Goal: Download file/media

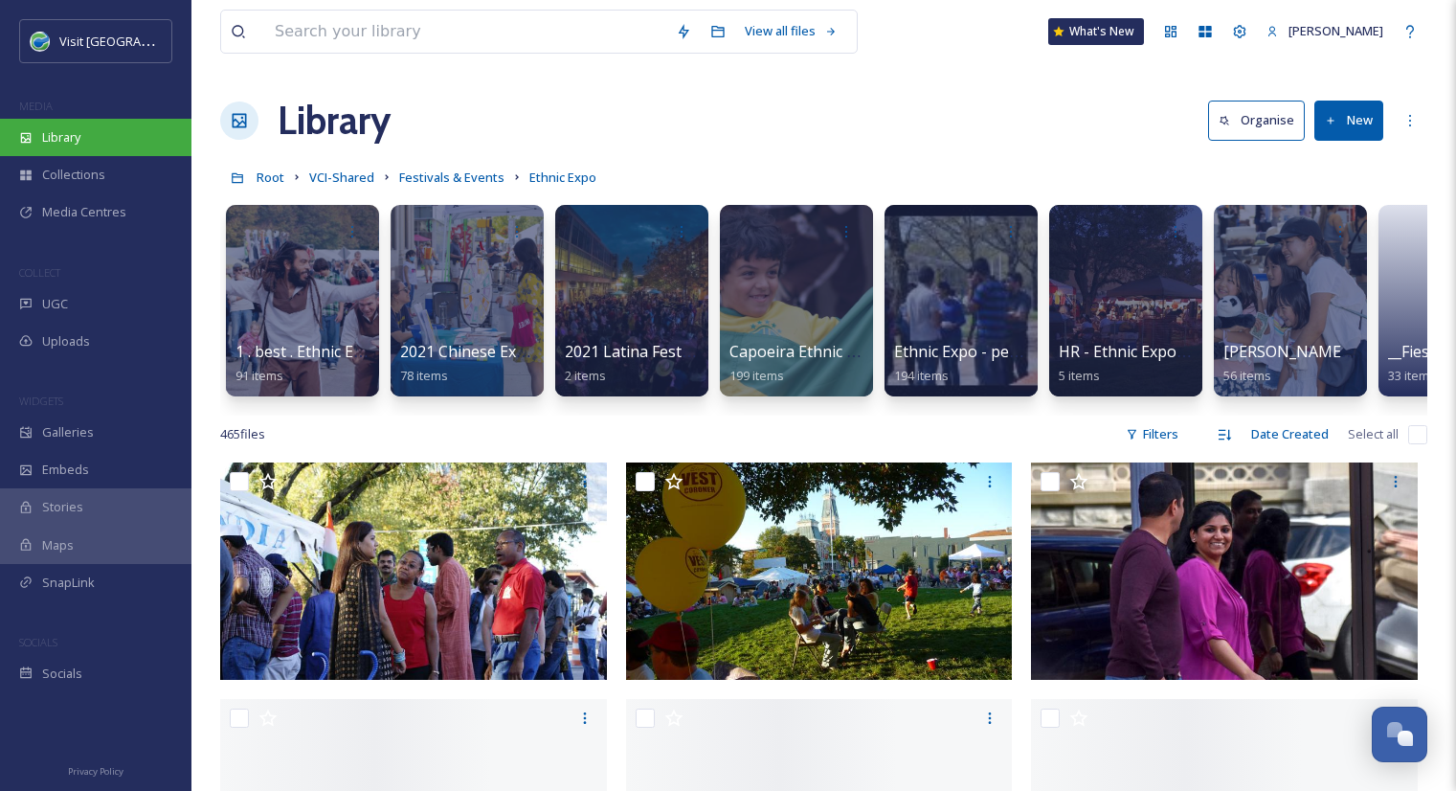
click at [84, 123] on div "Library" at bounding box center [95, 137] width 191 height 37
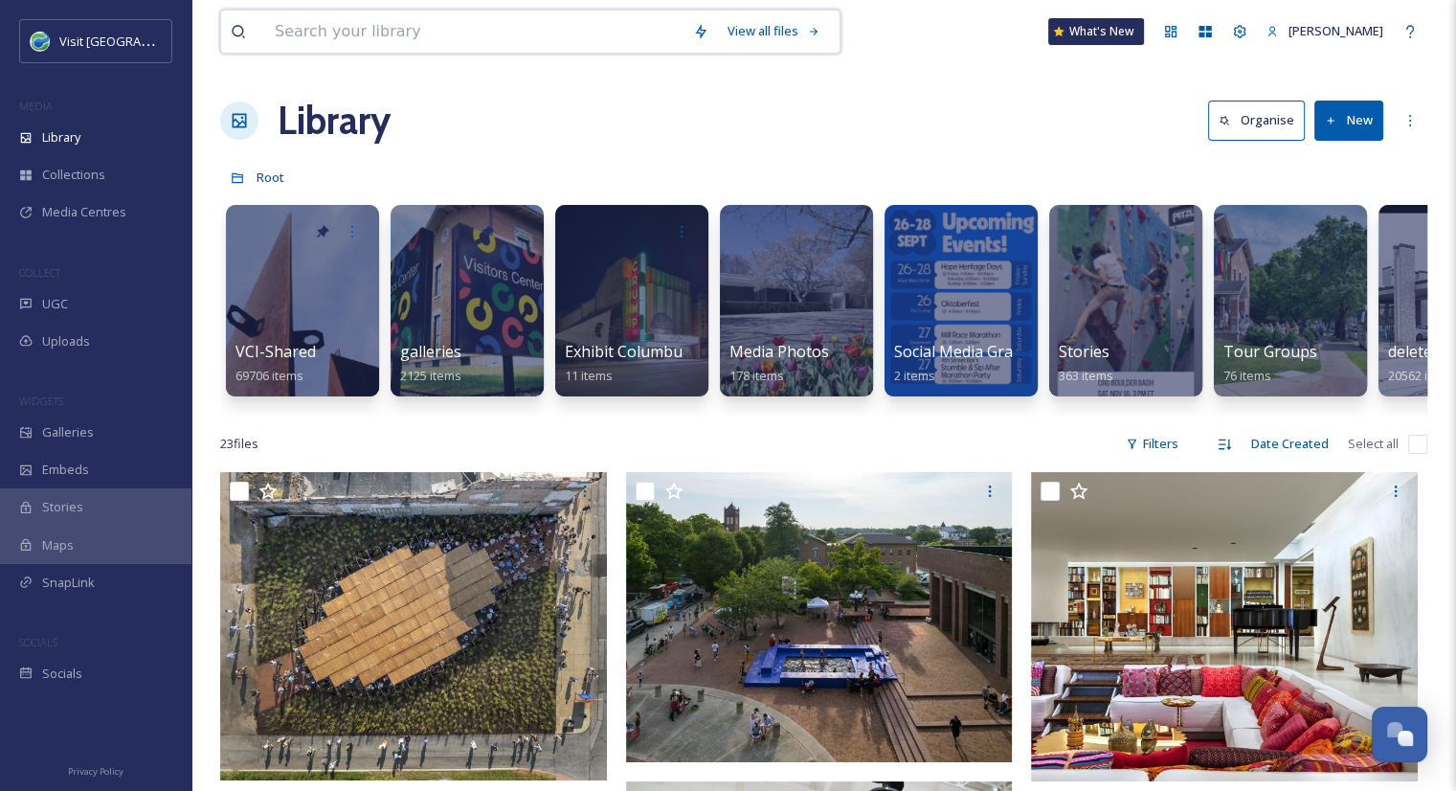
click at [356, 38] on input at bounding box center [474, 32] width 418 height 42
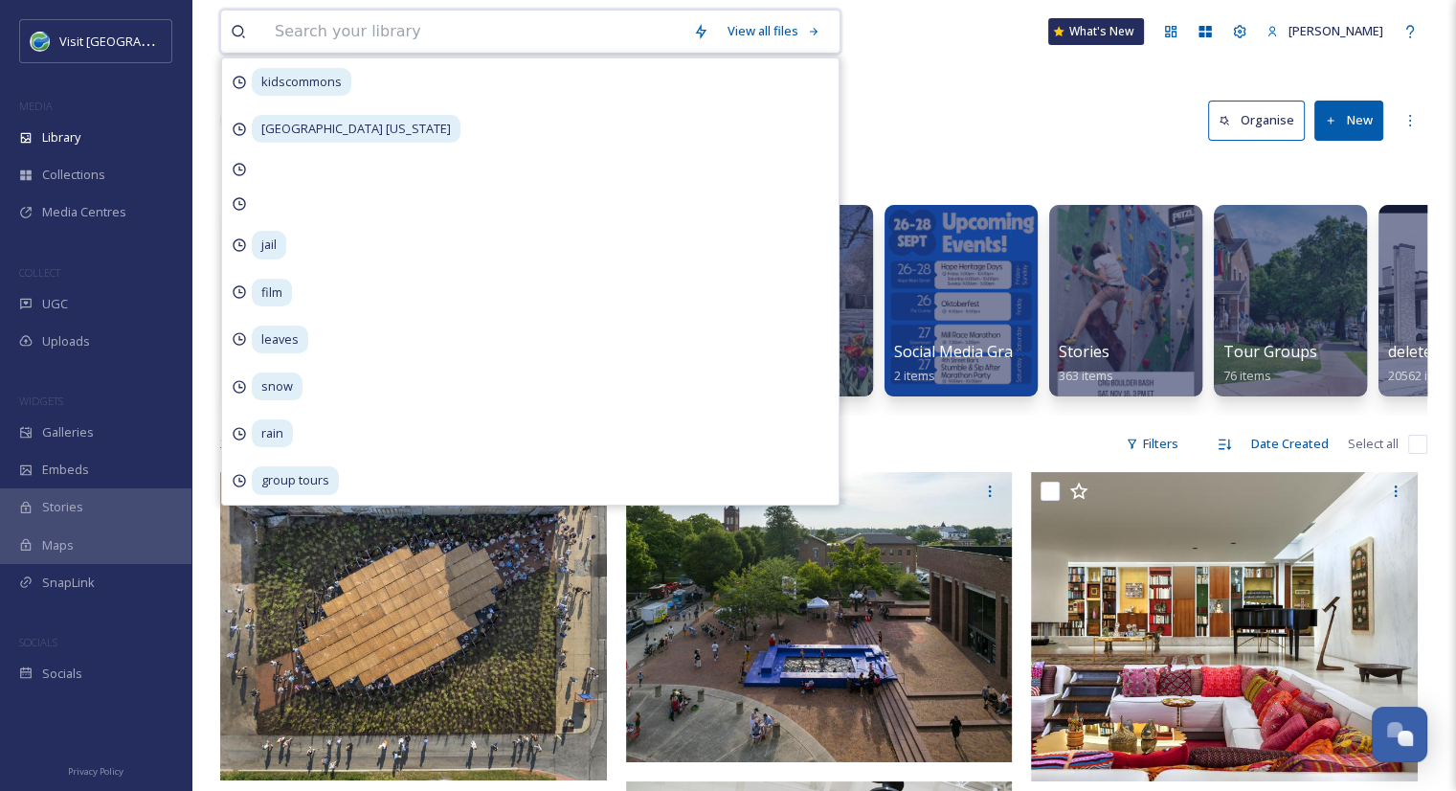
click at [536, 15] on input at bounding box center [474, 32] width 418 height 42
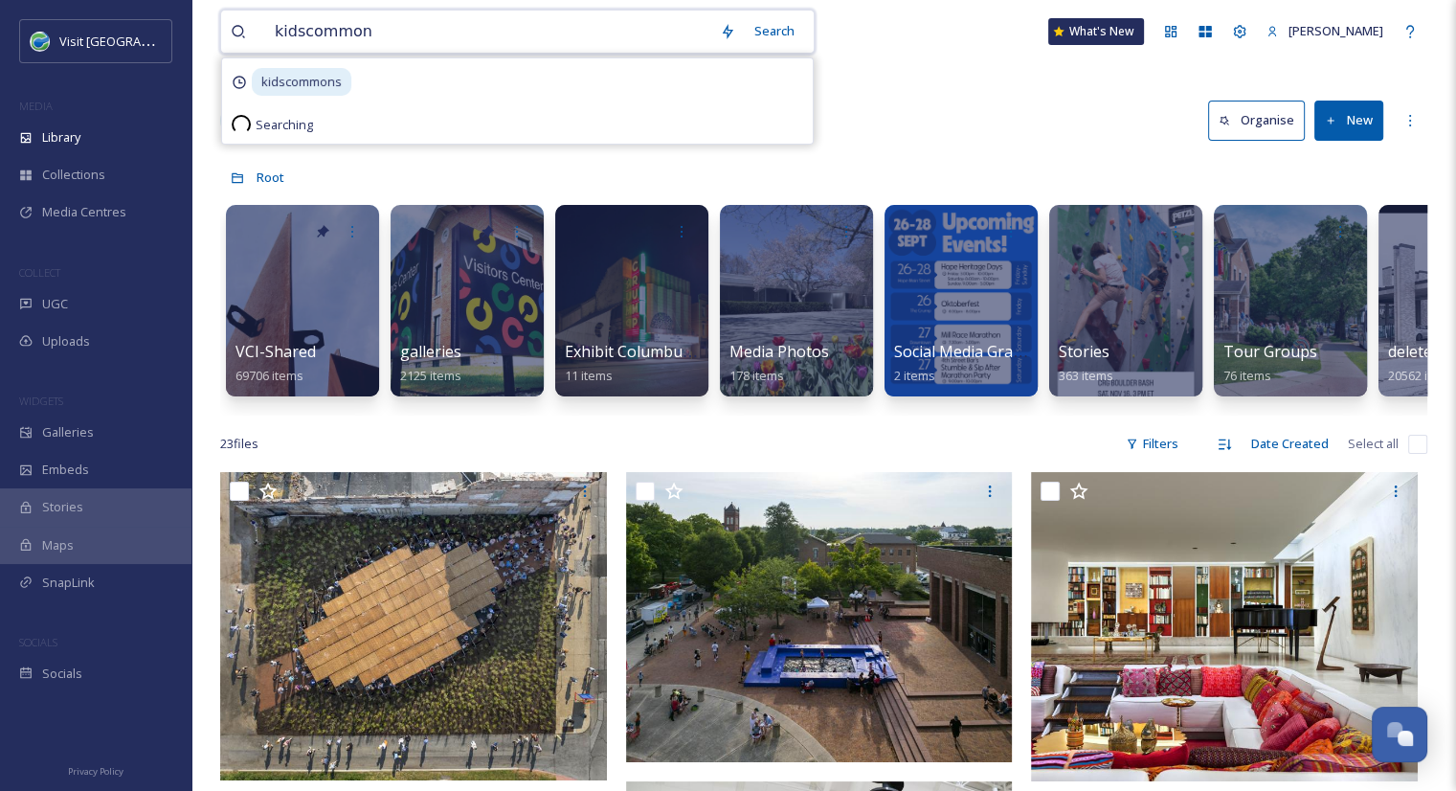
type input "kidscommons"
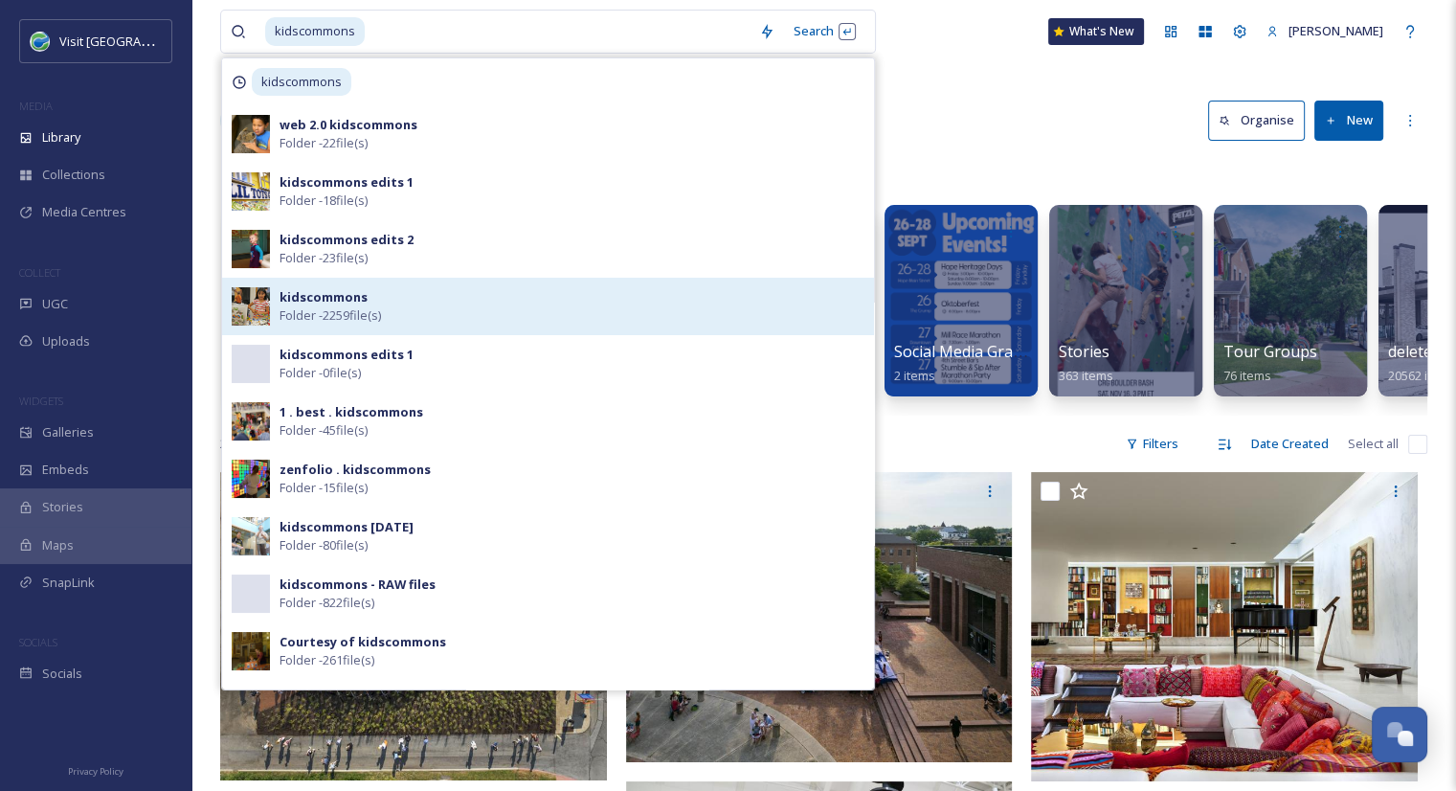
click at [344, 308] on span "Folder - 2259 file(s)" at bounding box center [329, 315] width 101 height 18
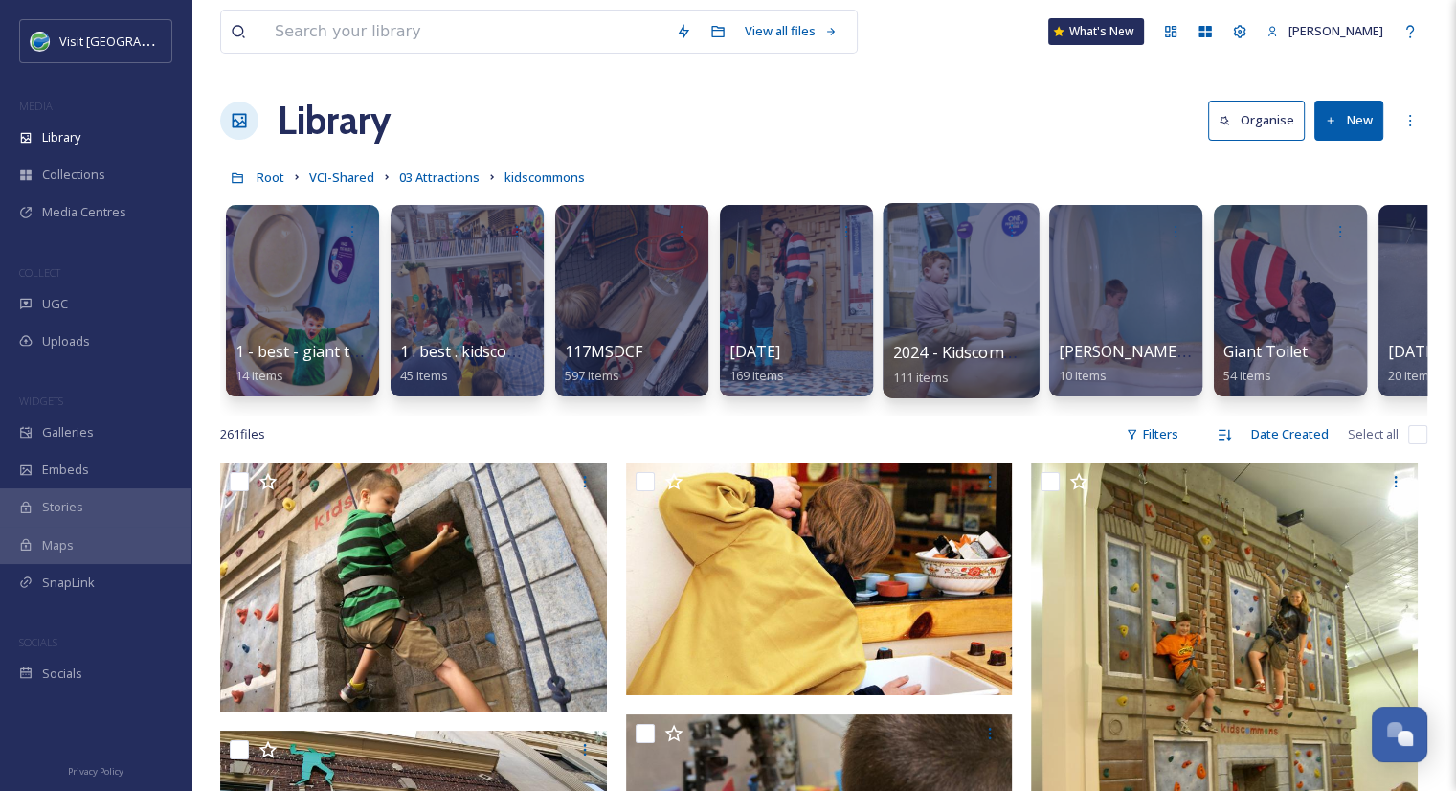
click at [999, 344] on span "2024 - Kidscommons - [PERSON_NAME]" at bounding box center [1037, 352] width 289 height 21
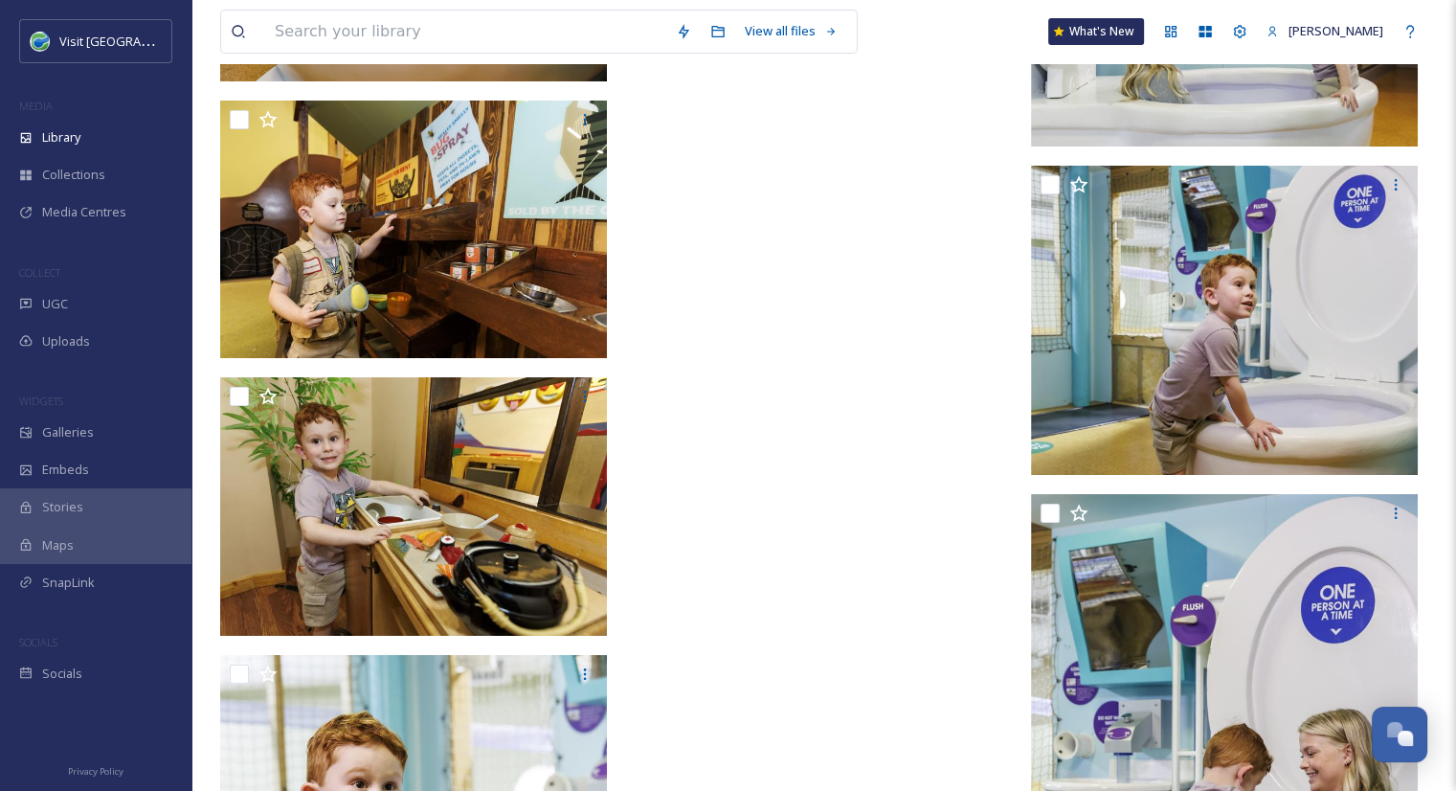
scroll to position [14228, 0]
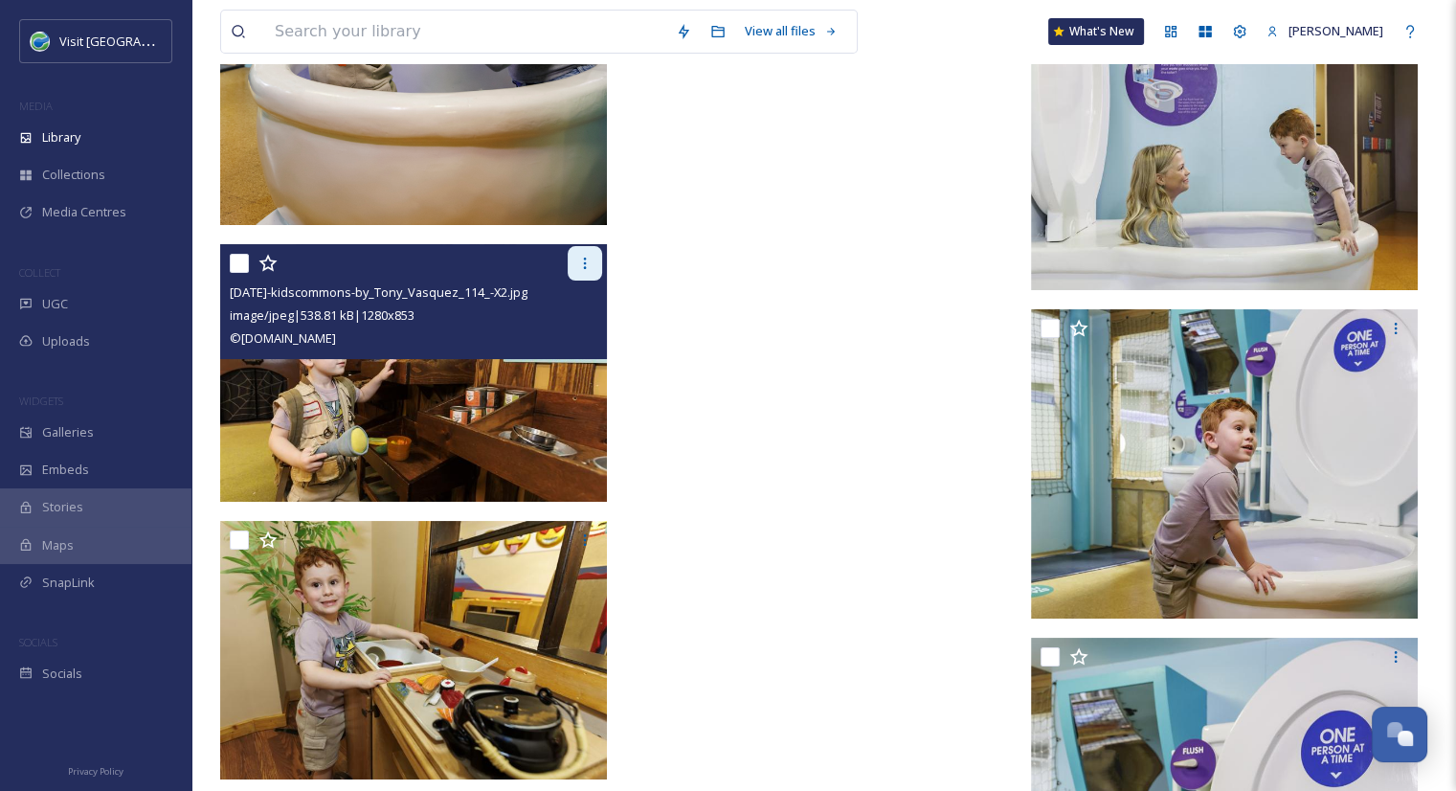
click at [578, 257] on icon at bounding box center [584, 263] width 15 height 15
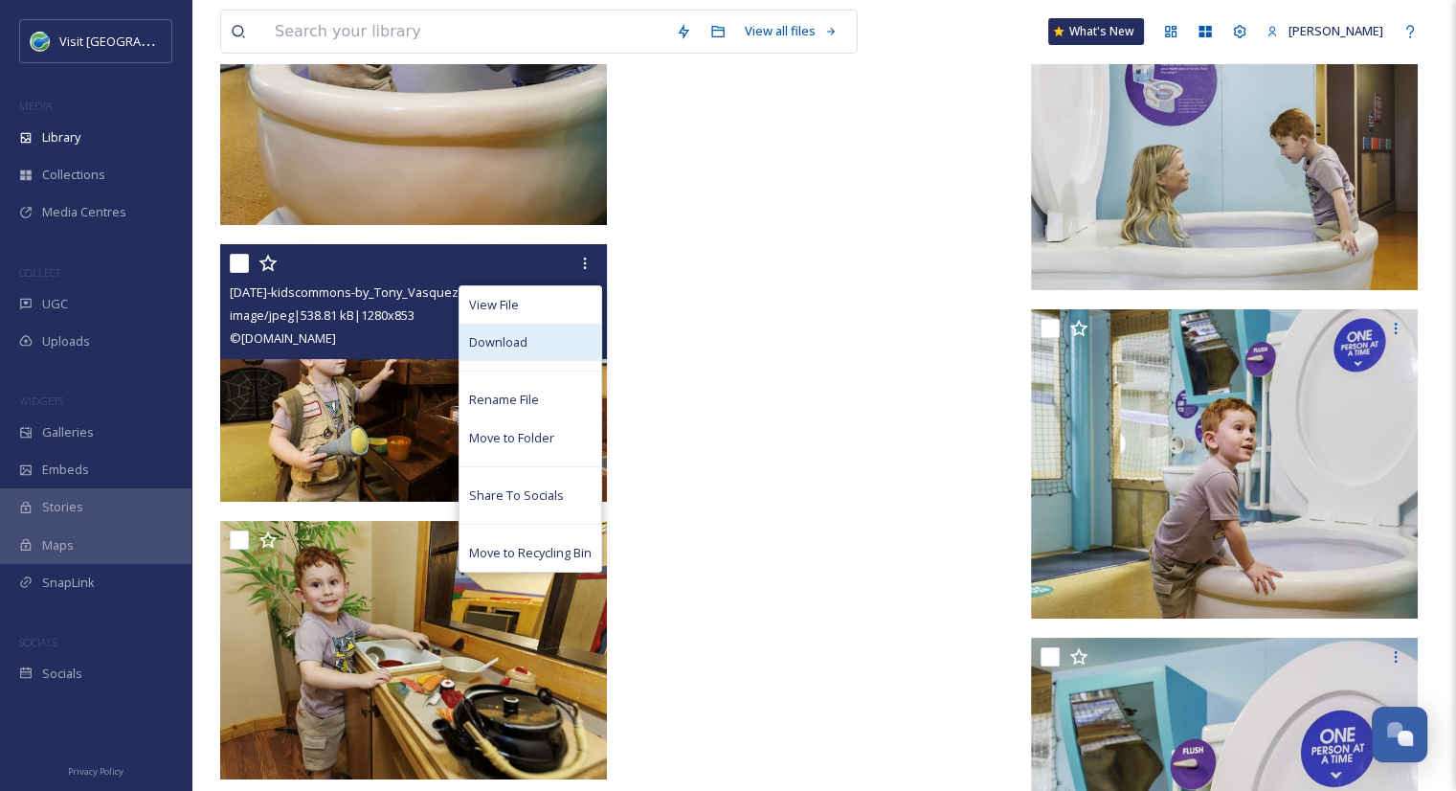
click at [521, 338] on span "Download" at bounding box center [498, 342] width 58 height 18
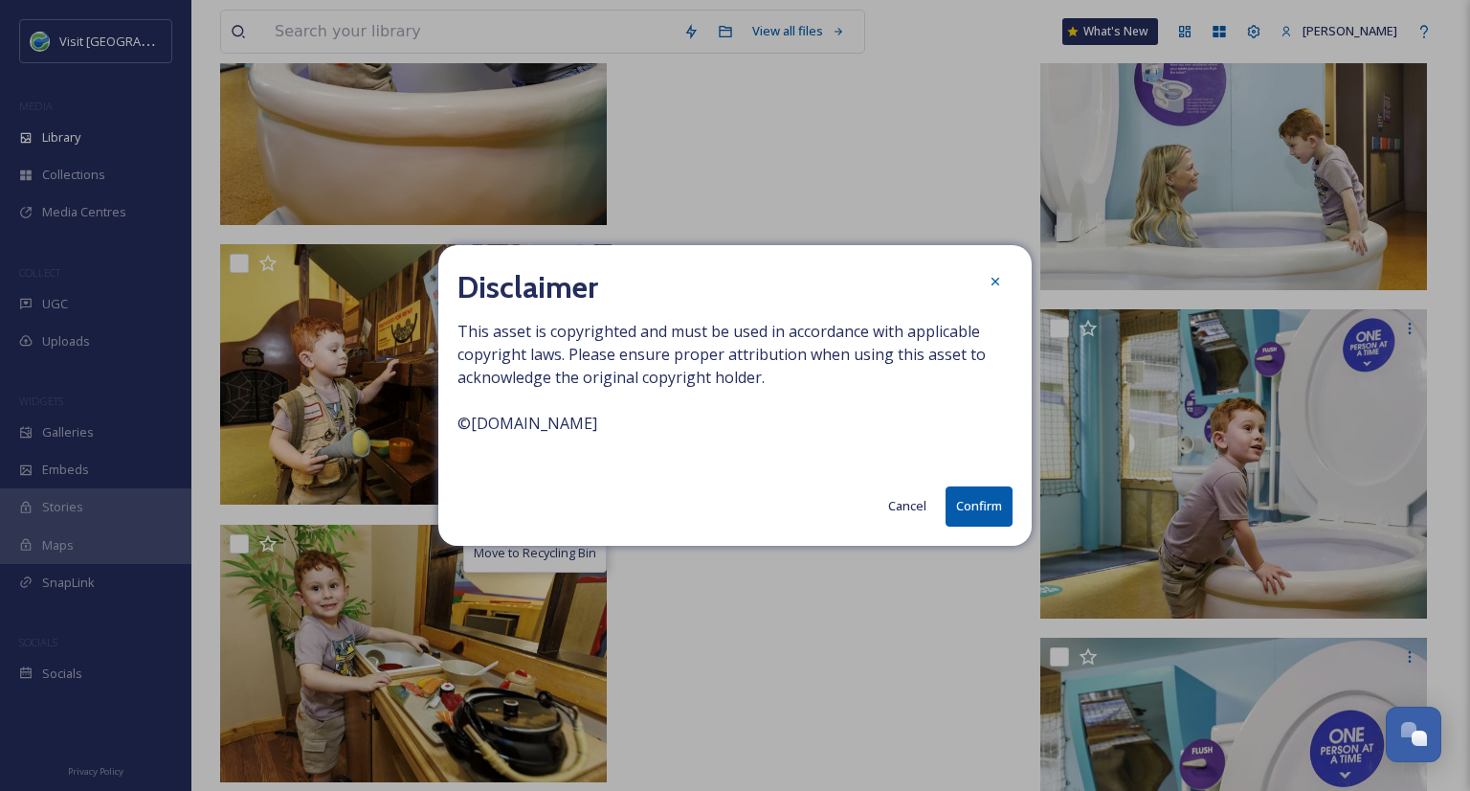
click at [976, 505] on button "Confirm" at bounding box center [979, 505] width 67 height 39
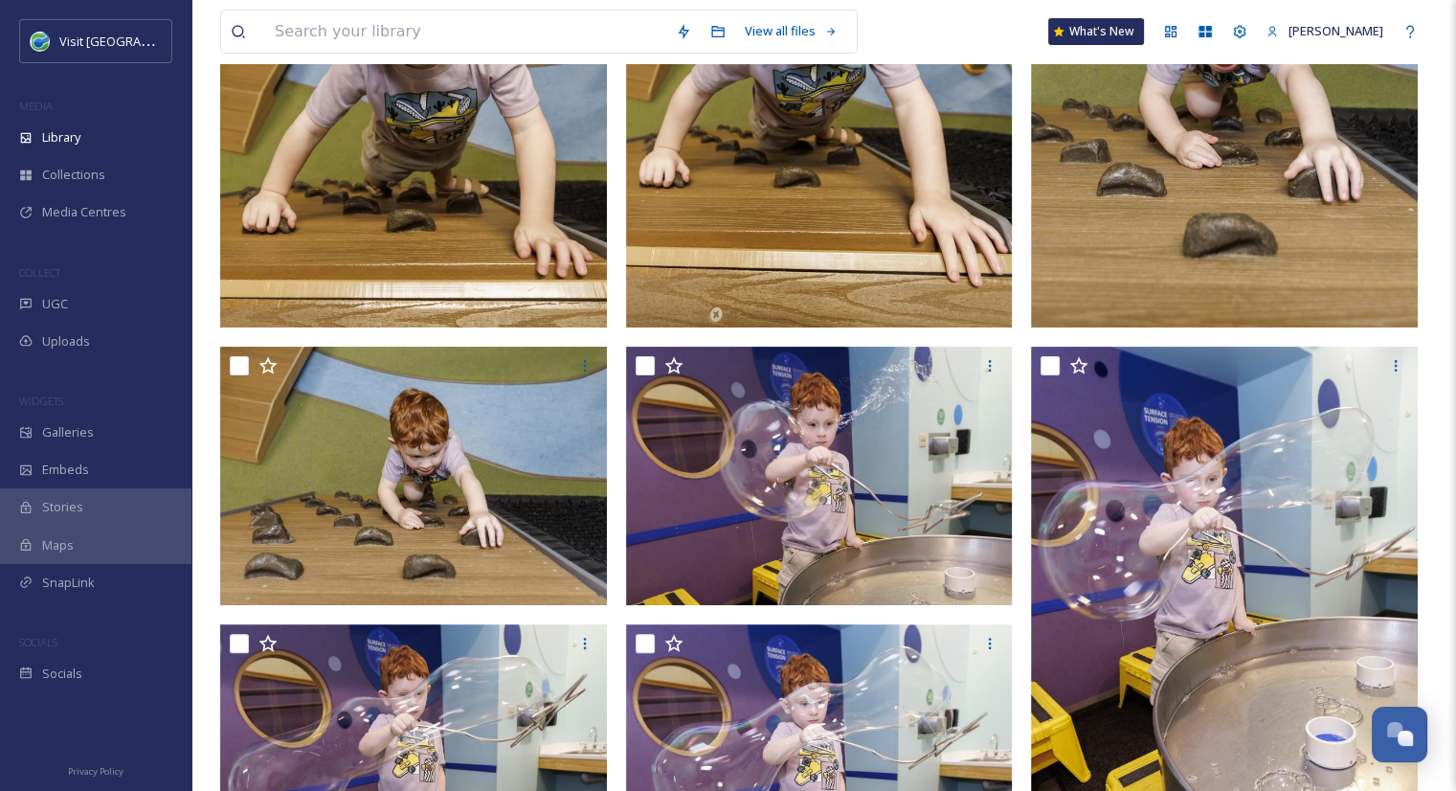
scroll to position [0, 0]
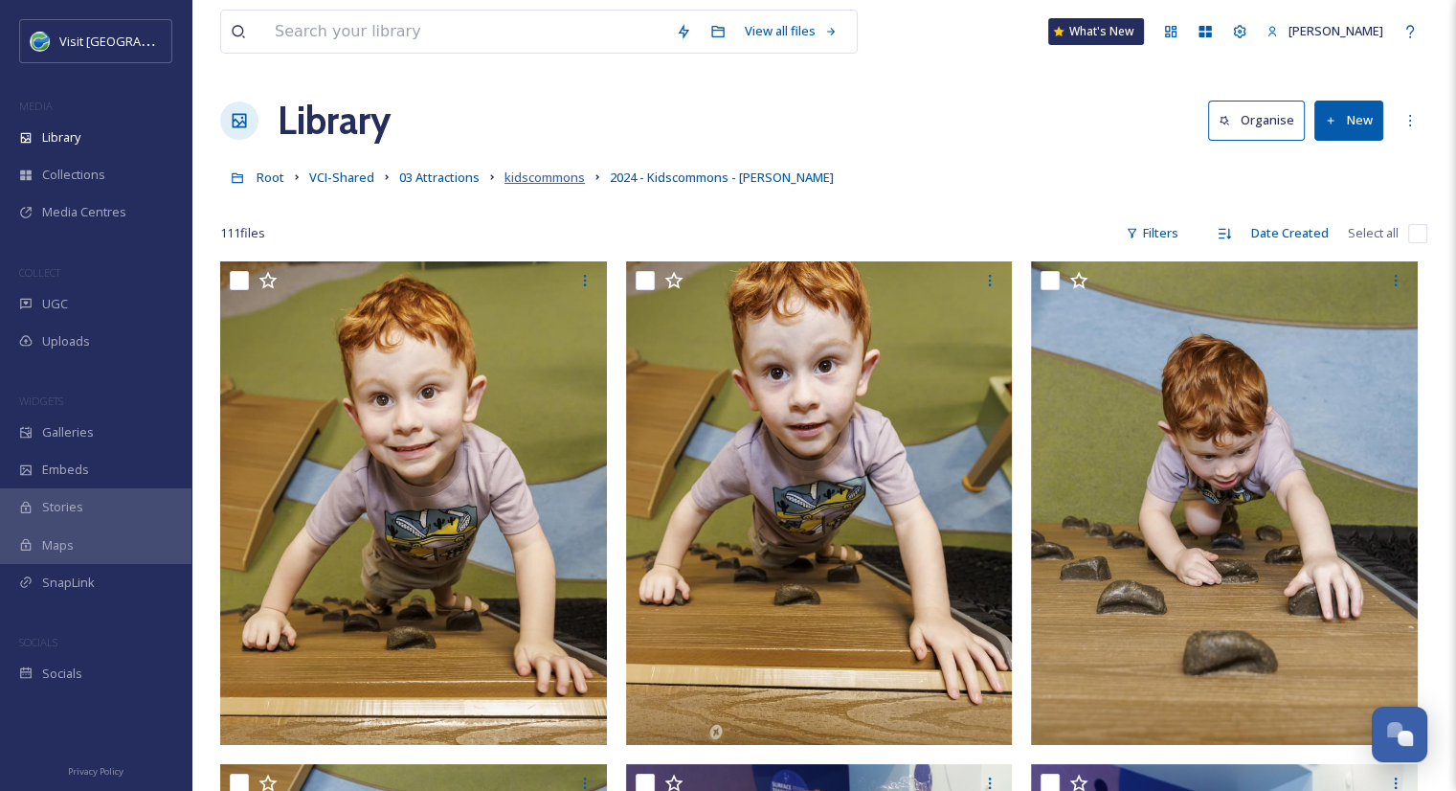
click at [518, 177] on span "kidscommons" at bounding box center [544, 176] width 80 height 17
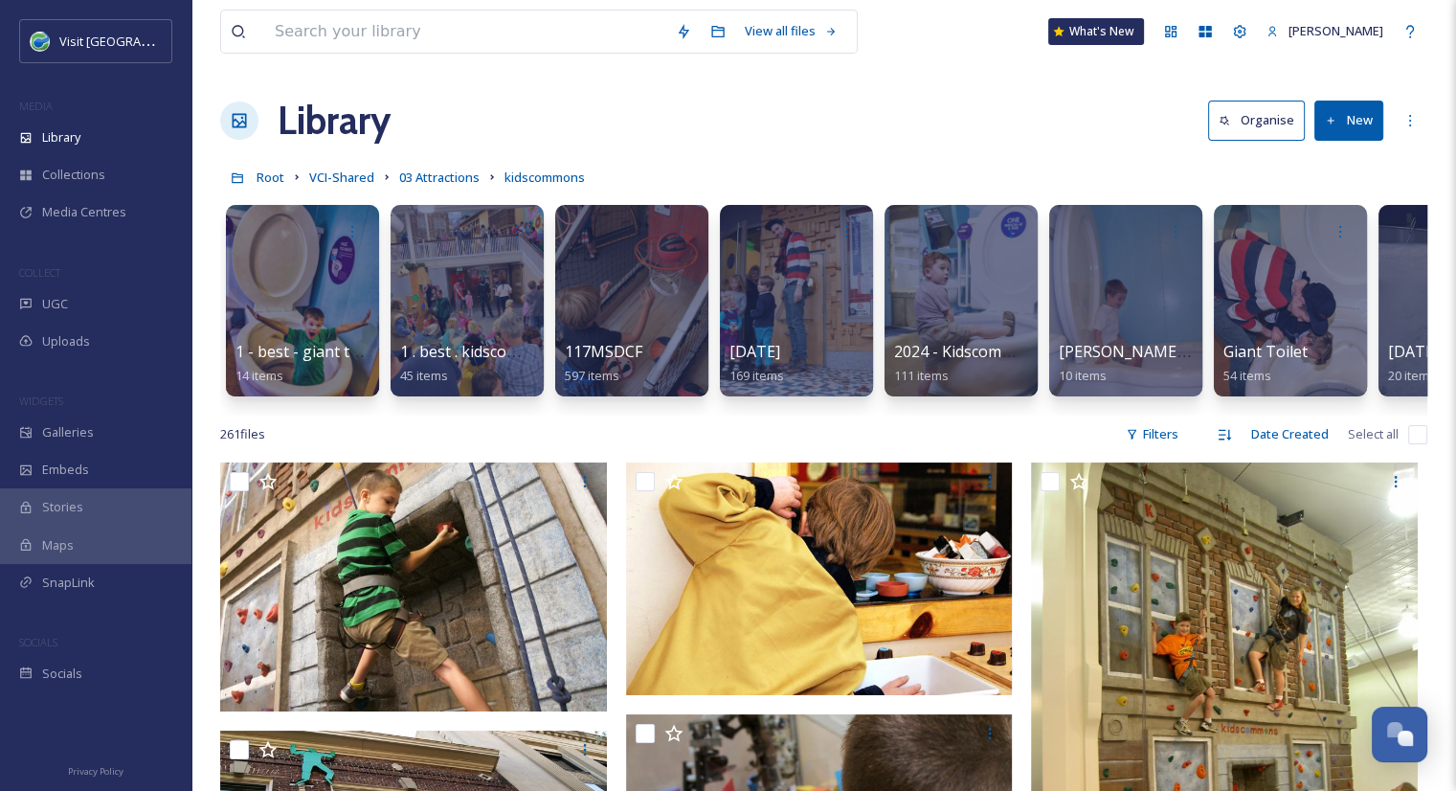
click at [595, 10] on div "View all files" at bounding box center [538, 32] width 637 height 44
click at [588, 40] on input at bounding box center [465, 32] width 401 height 42
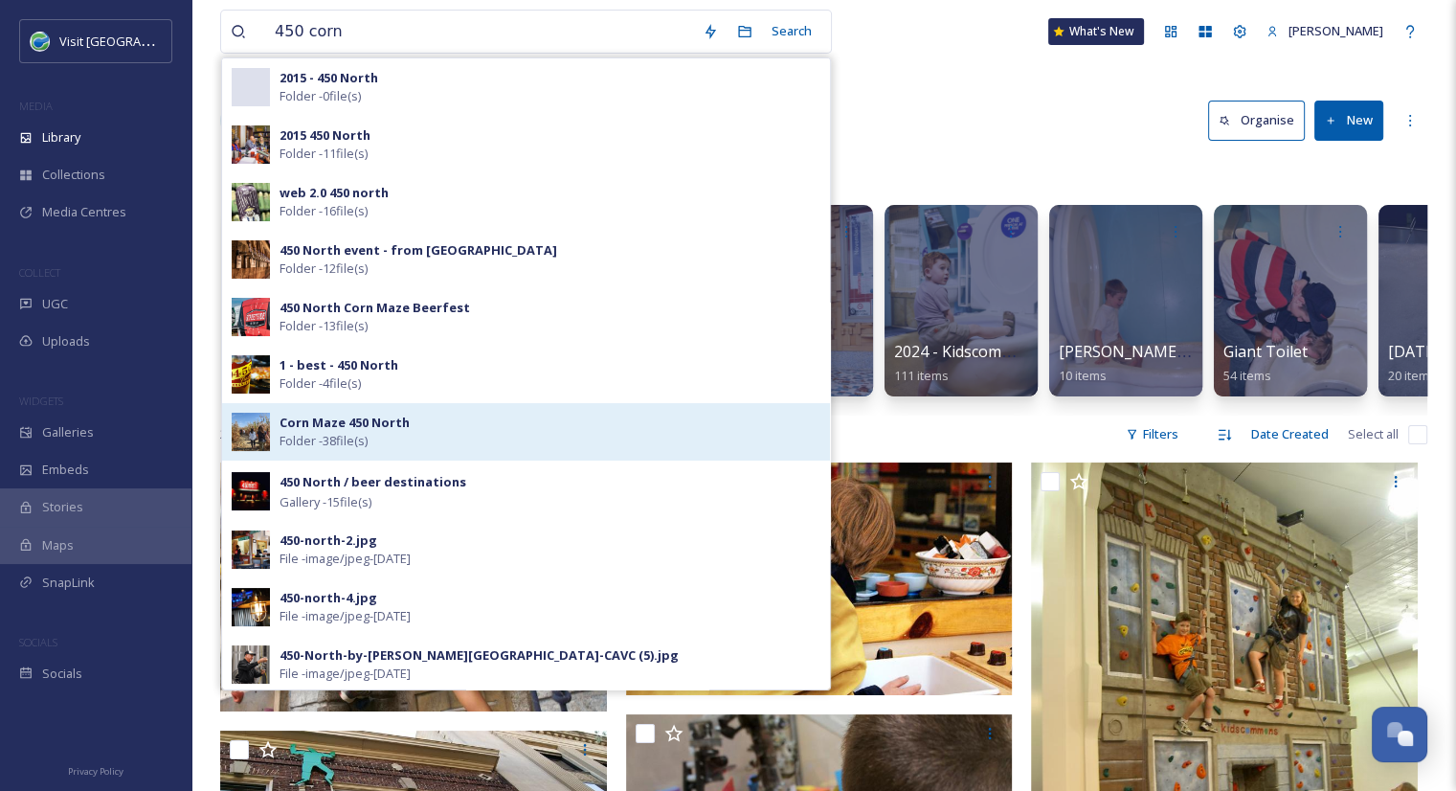
click at [322, 421] on strong "Corn Maze 450 North" at bounding box center [344, 421] width 130 height 17
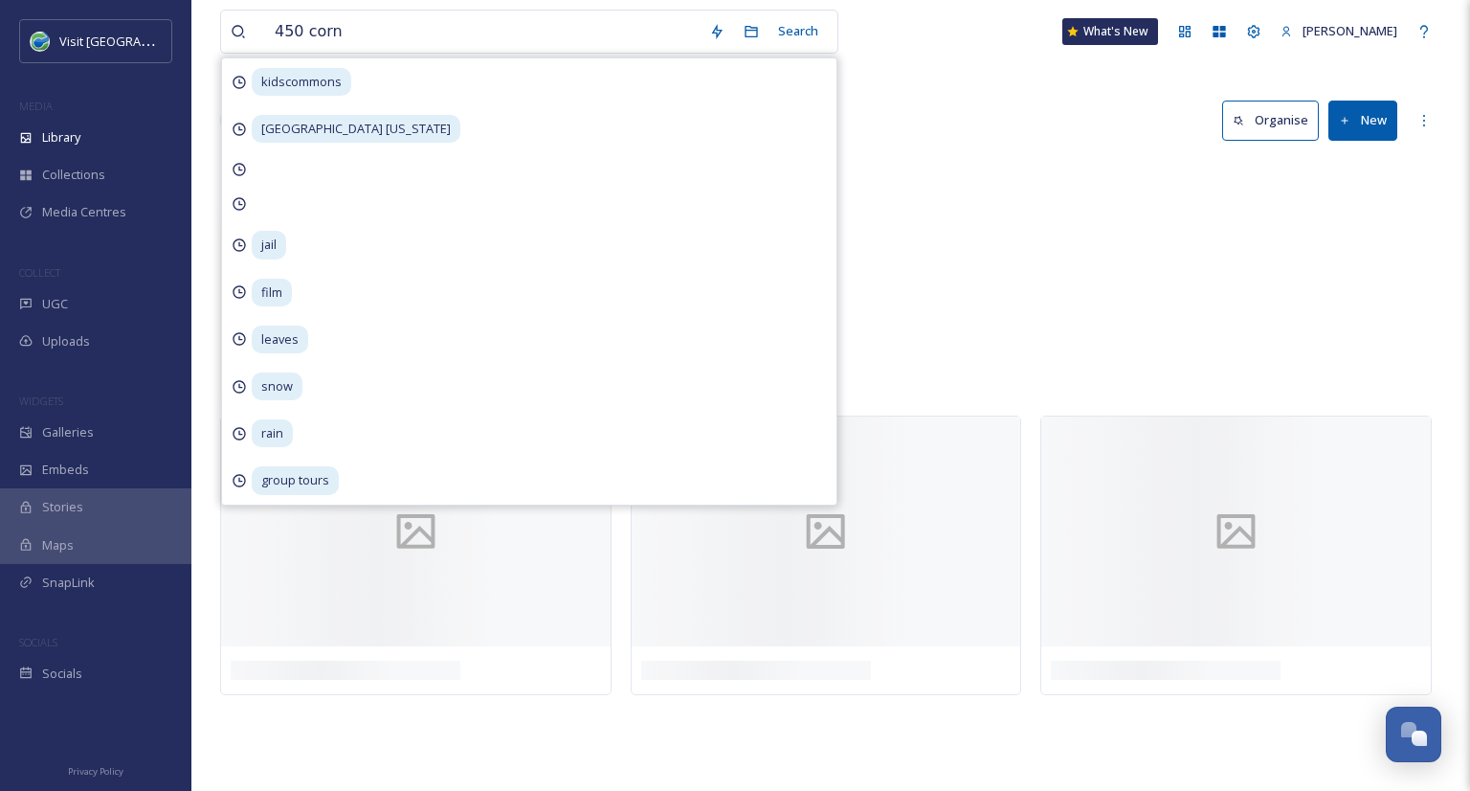
click at [897, 80] on div "450 corn Search kidscommons [GEOGRAPHIC_DATA] [US_STATE] jail film leaves snow …" at bounding box center [830, 395] width 1279 height 791
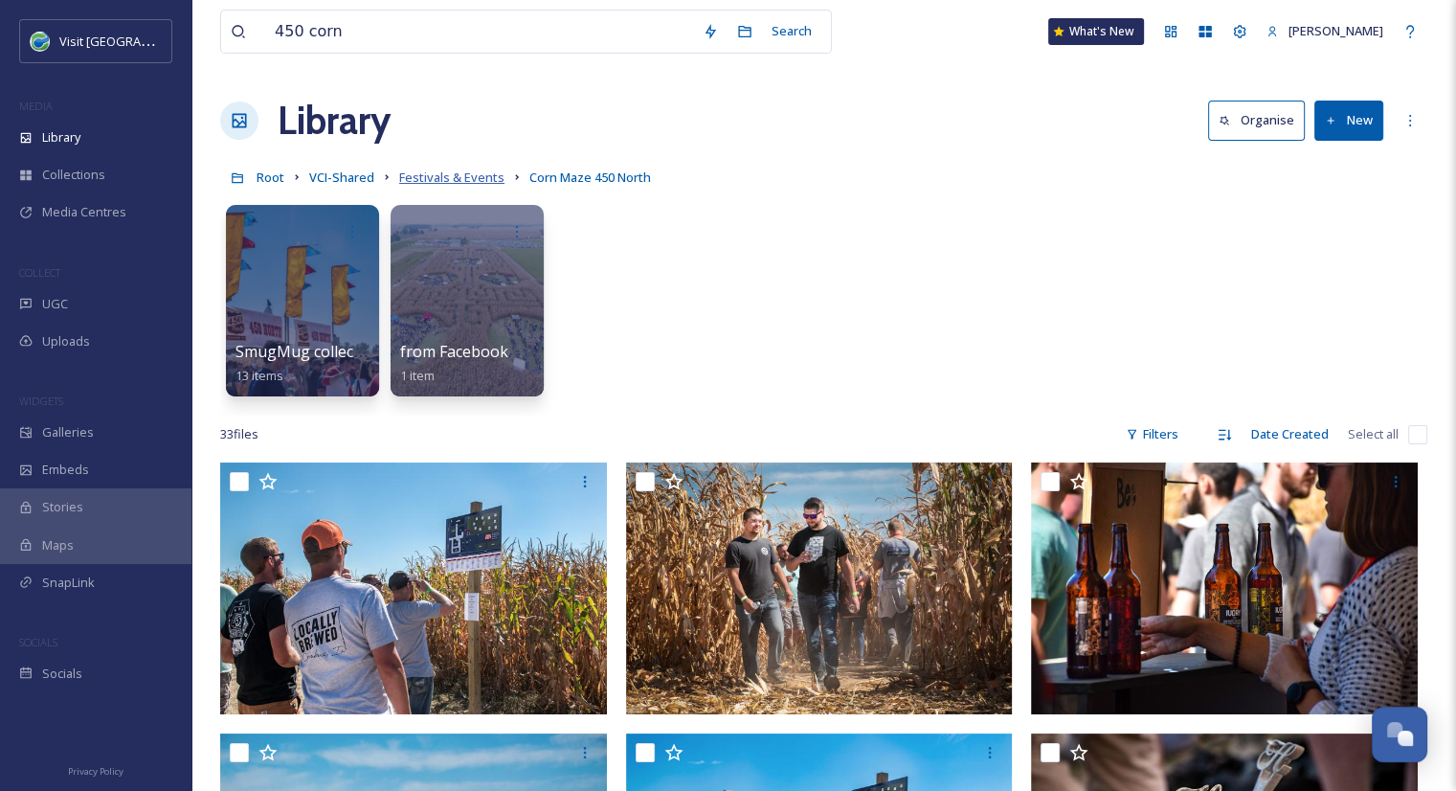
click at [436, 185] on span "Festivals & Events" at bounding box center [451, 176] width 105 height 17
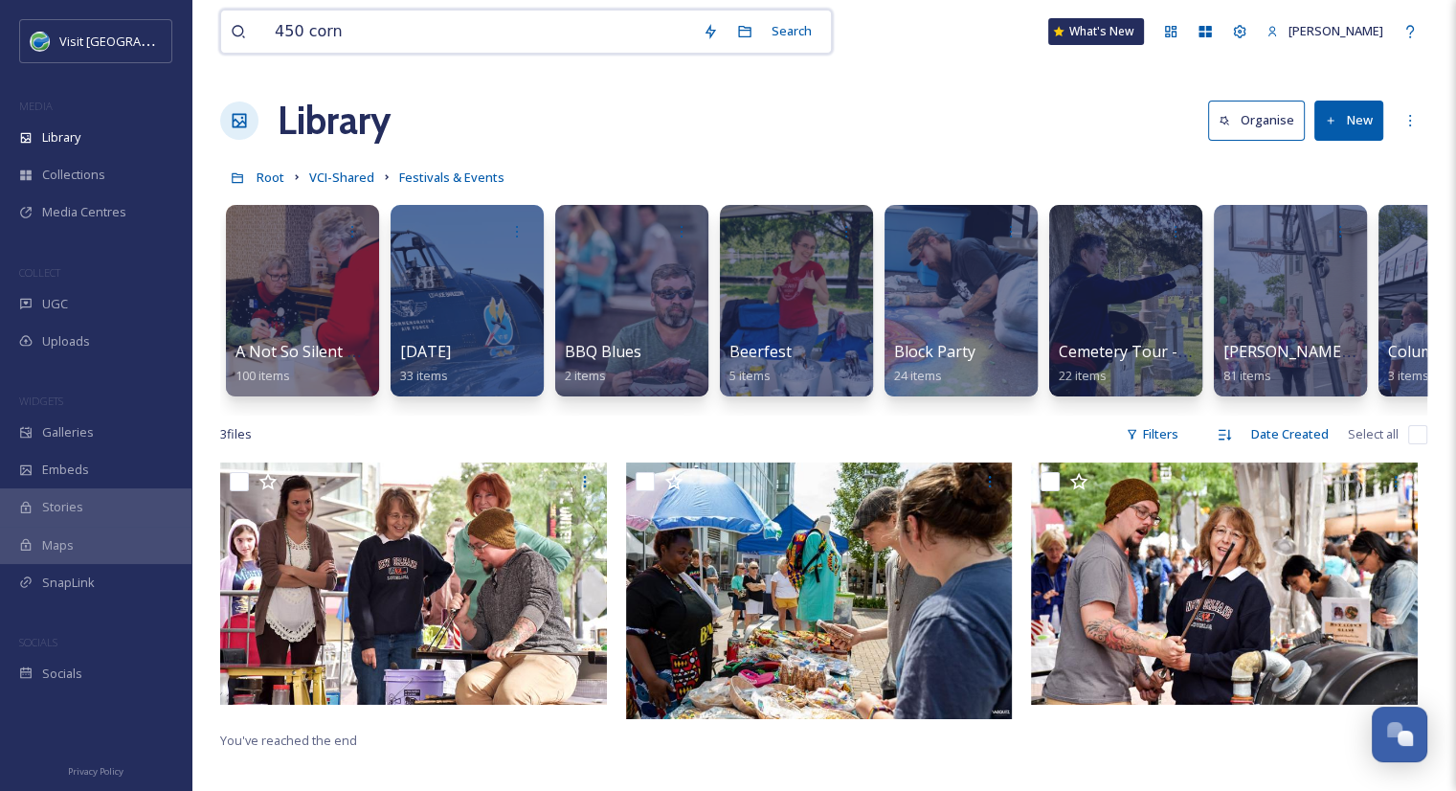
click at [543, 34] on input "450 corn" at bounding box center [479, 32] width 428 height 42
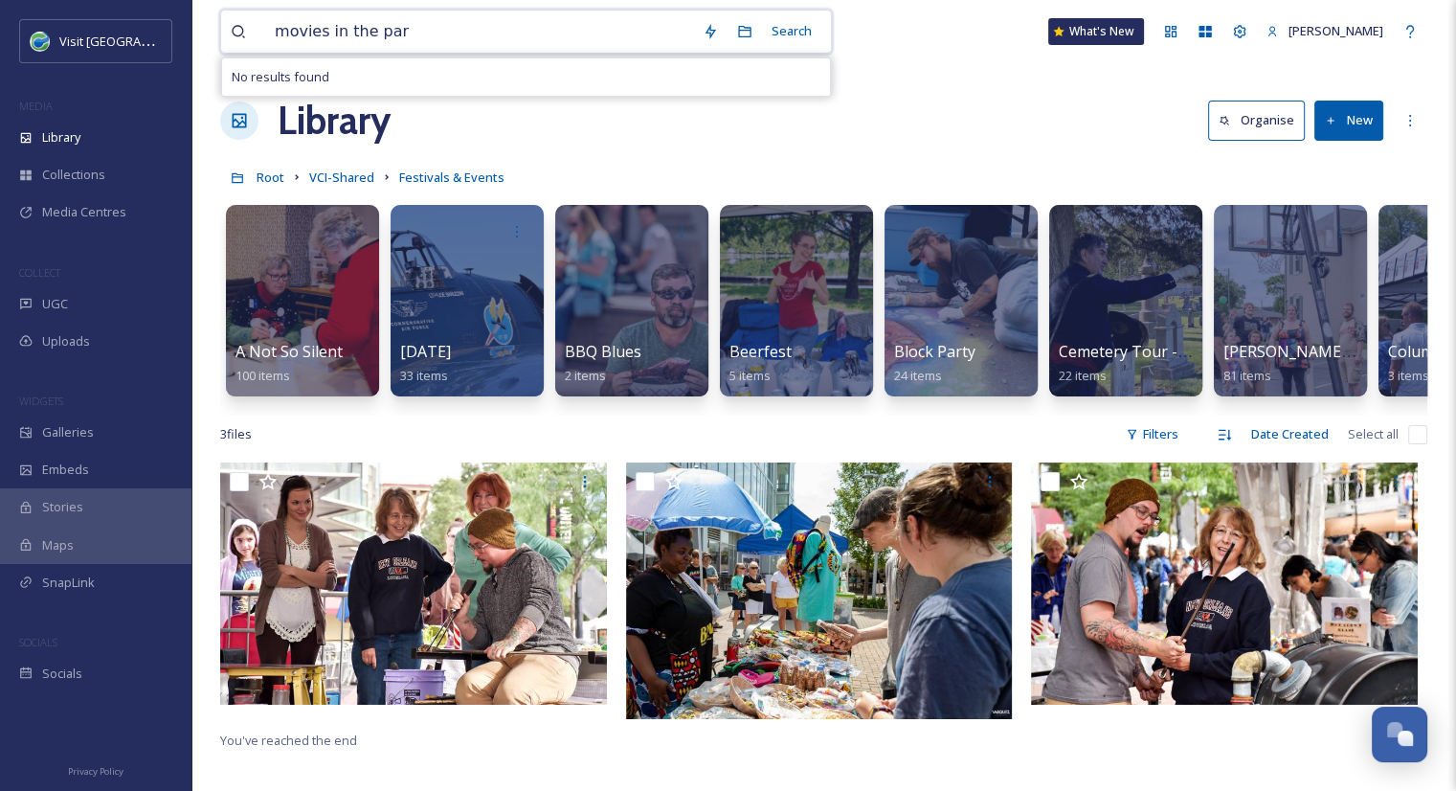
type input "movies in the park"
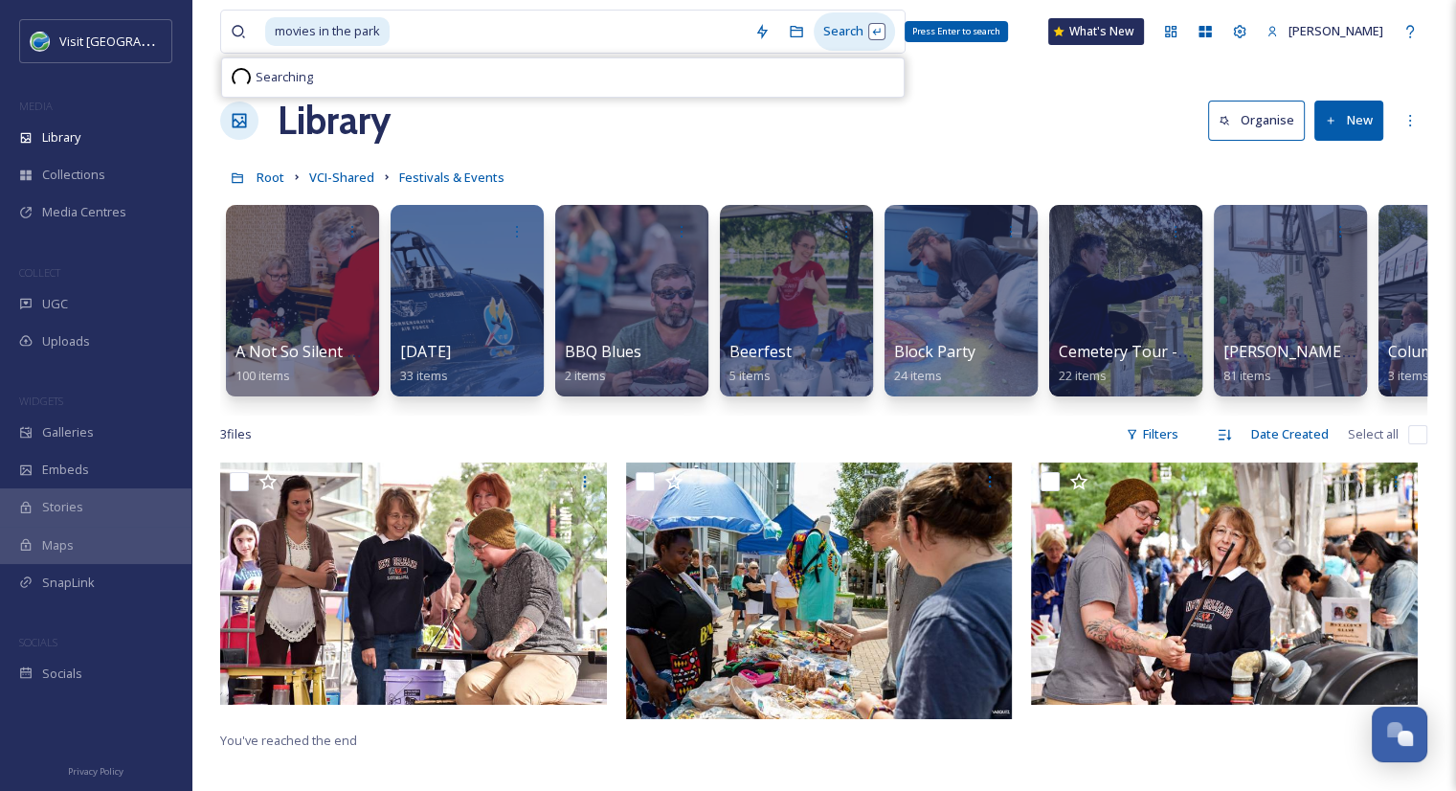
click at [850, 32] on div "Search Press Enter to search" at bounding box center [854, 30] width 81 height 37
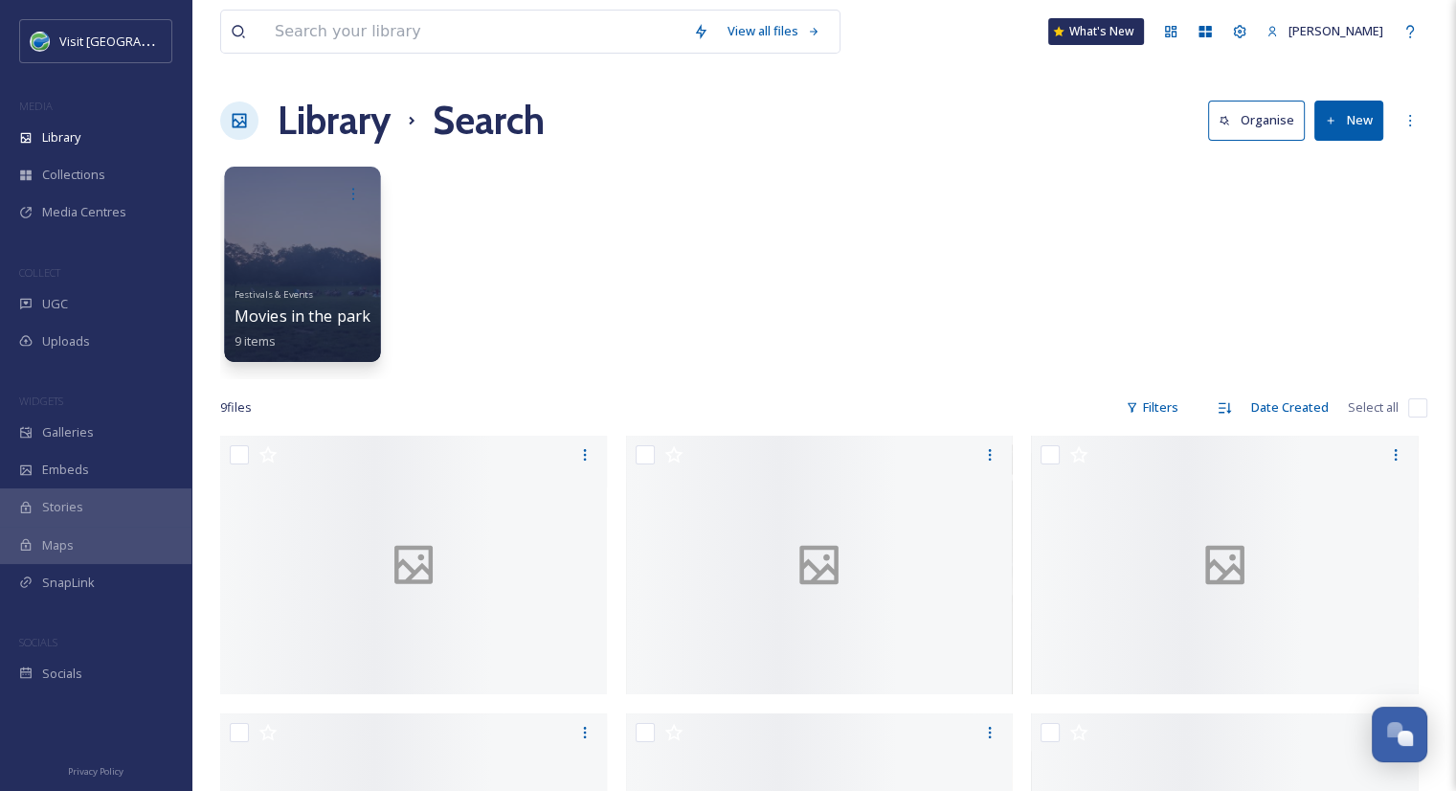
click at [291, 278] on div at bounding box center [302, 264] width 156 height 195
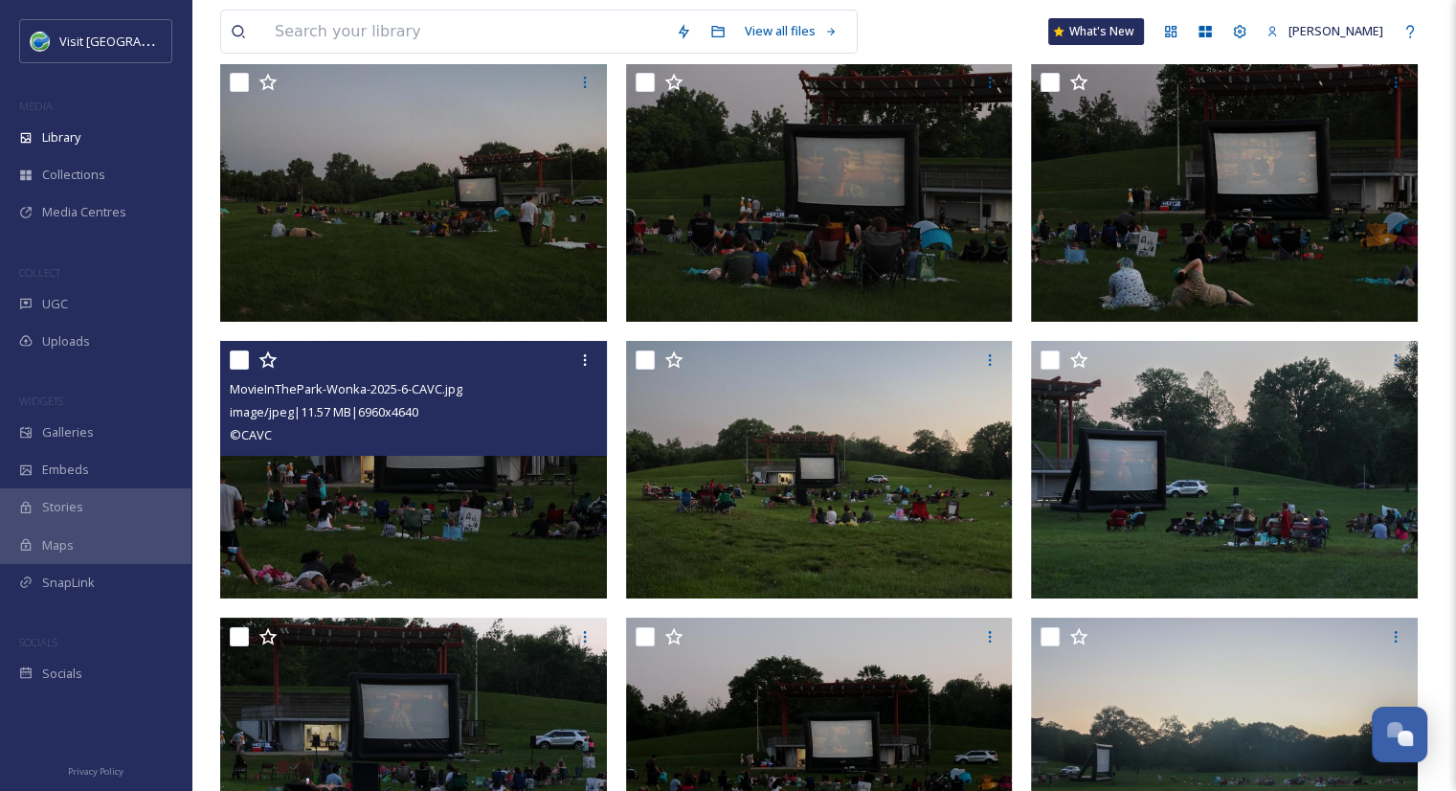
scroll to position [314, 0]
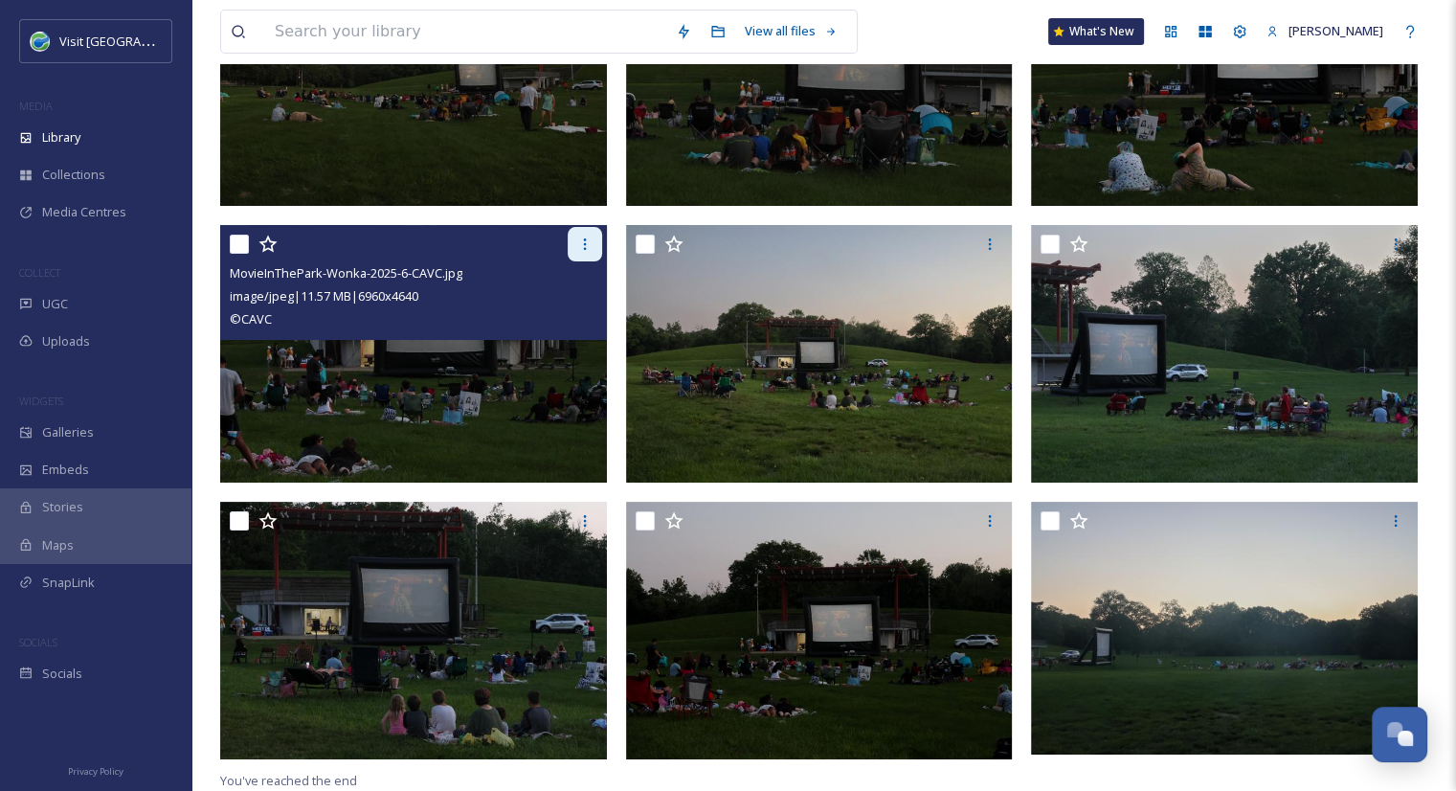
click at [575, 250] on div at bounding box center [585, 244] width 34 height 34
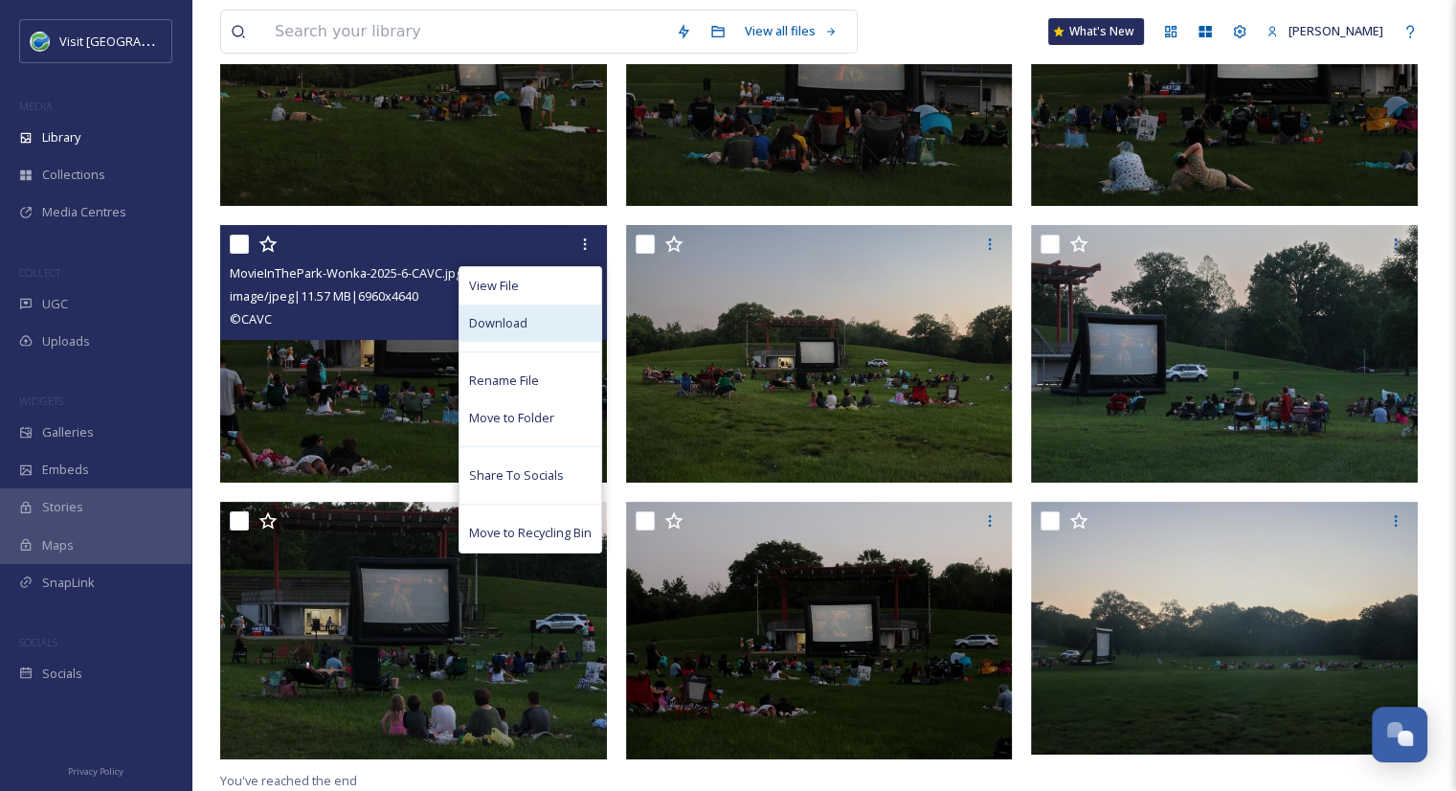
click at [521, 318] on span "Download" at bounding box center [498, 323] width 58 height 18
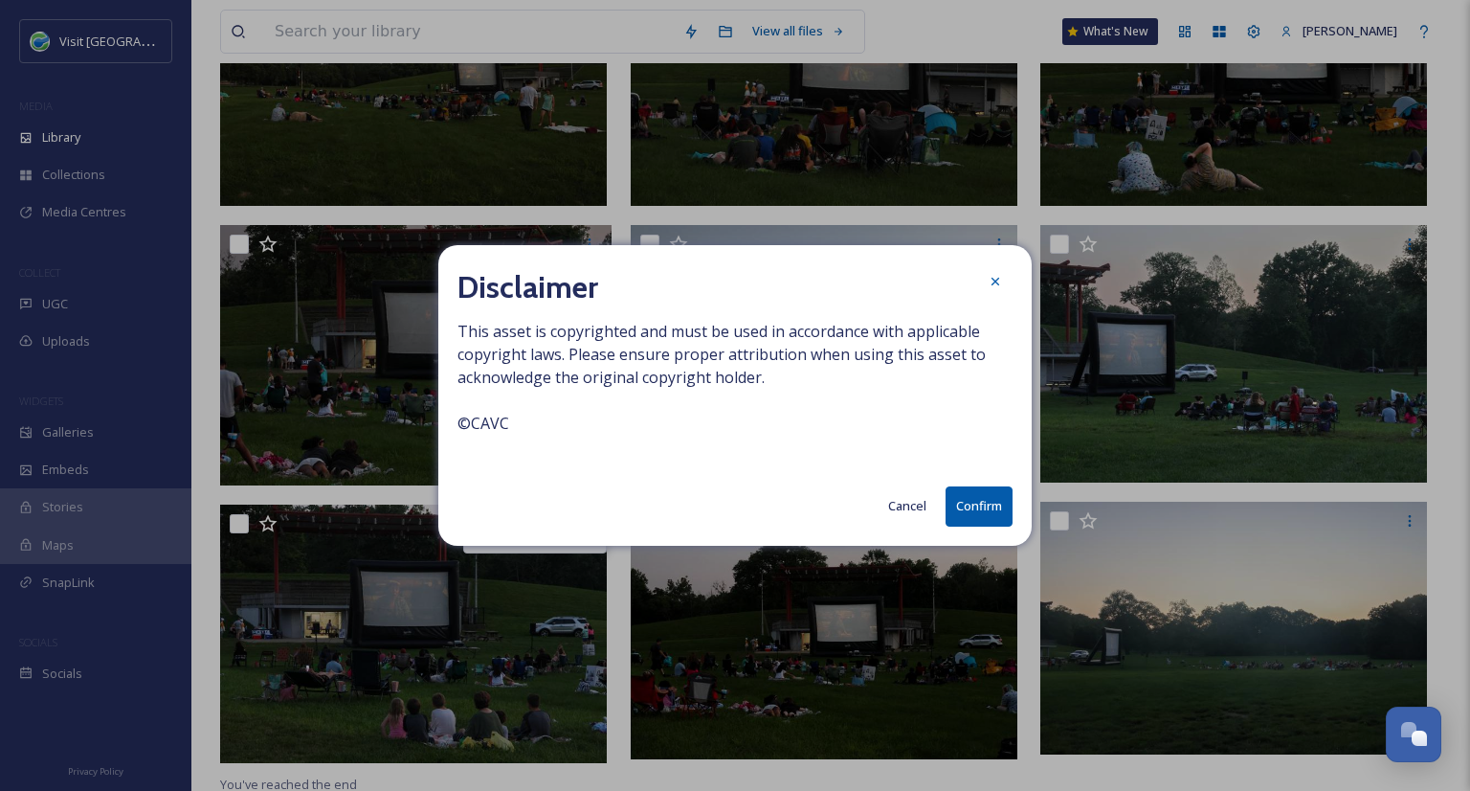
click at [976, 495] on button "Confirm" at bounding box center [979, 505] width 67 height 39
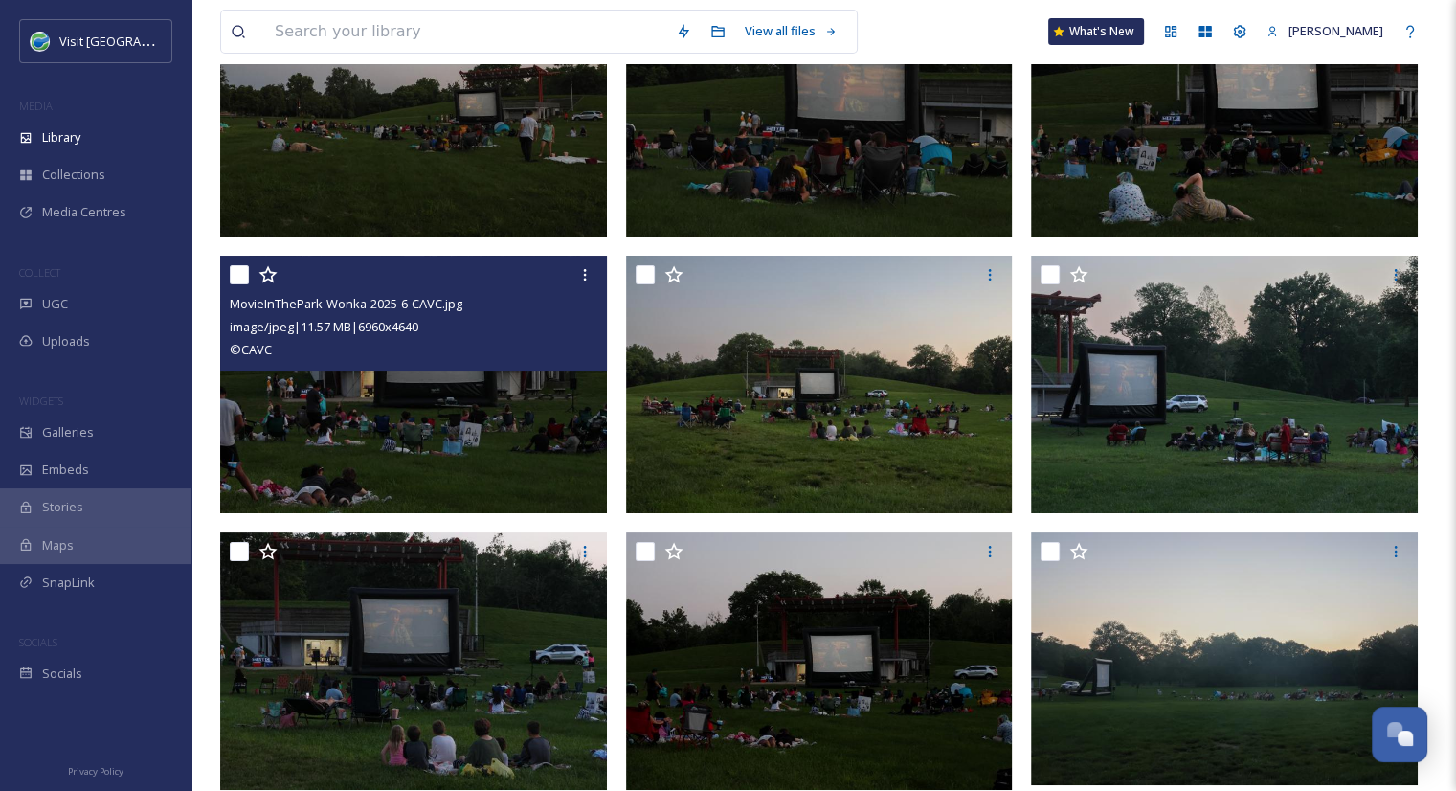
scroll to position [0, 0]
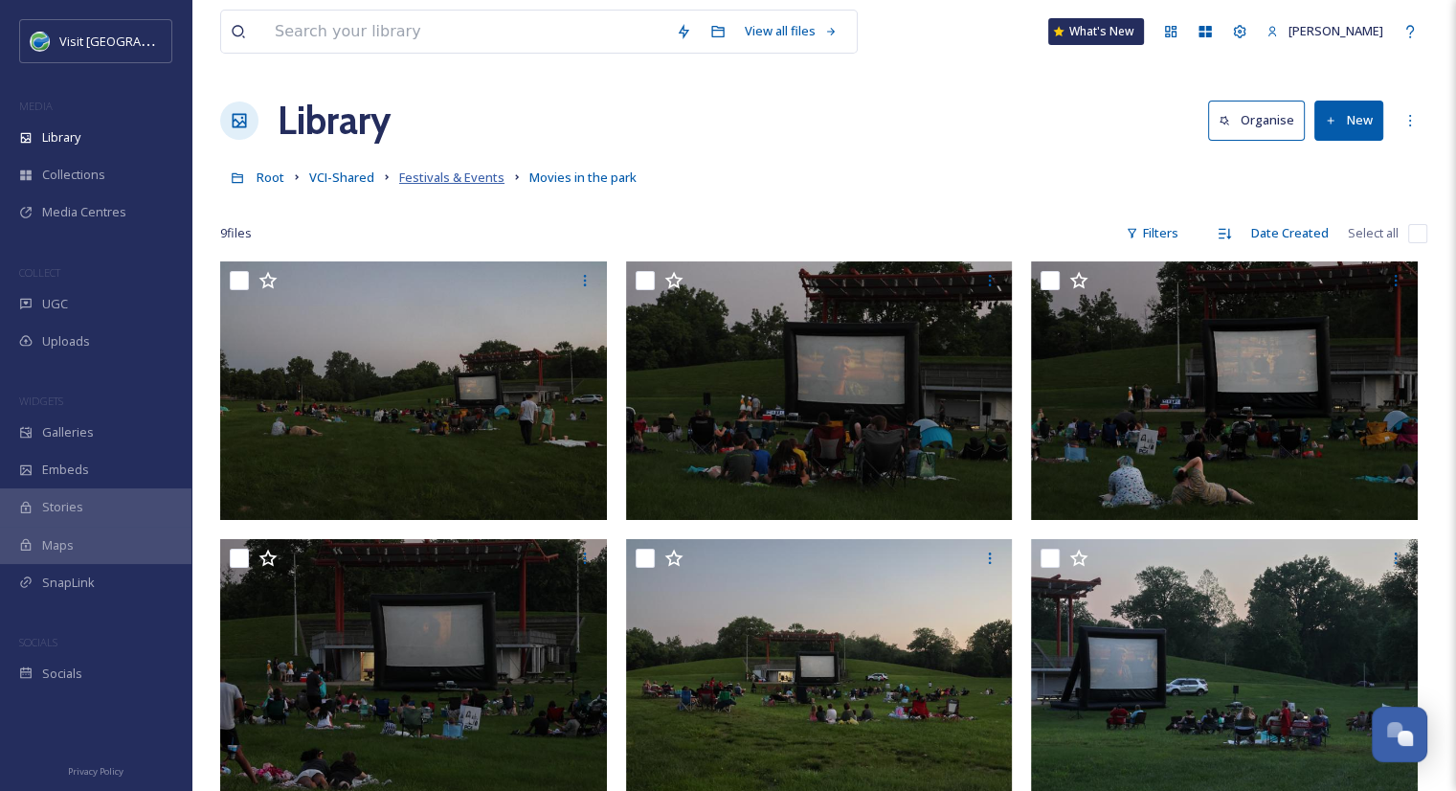
click at [440, 173] on span "Festivals & Events" at bounding box center [451, 176] width 105 height 17
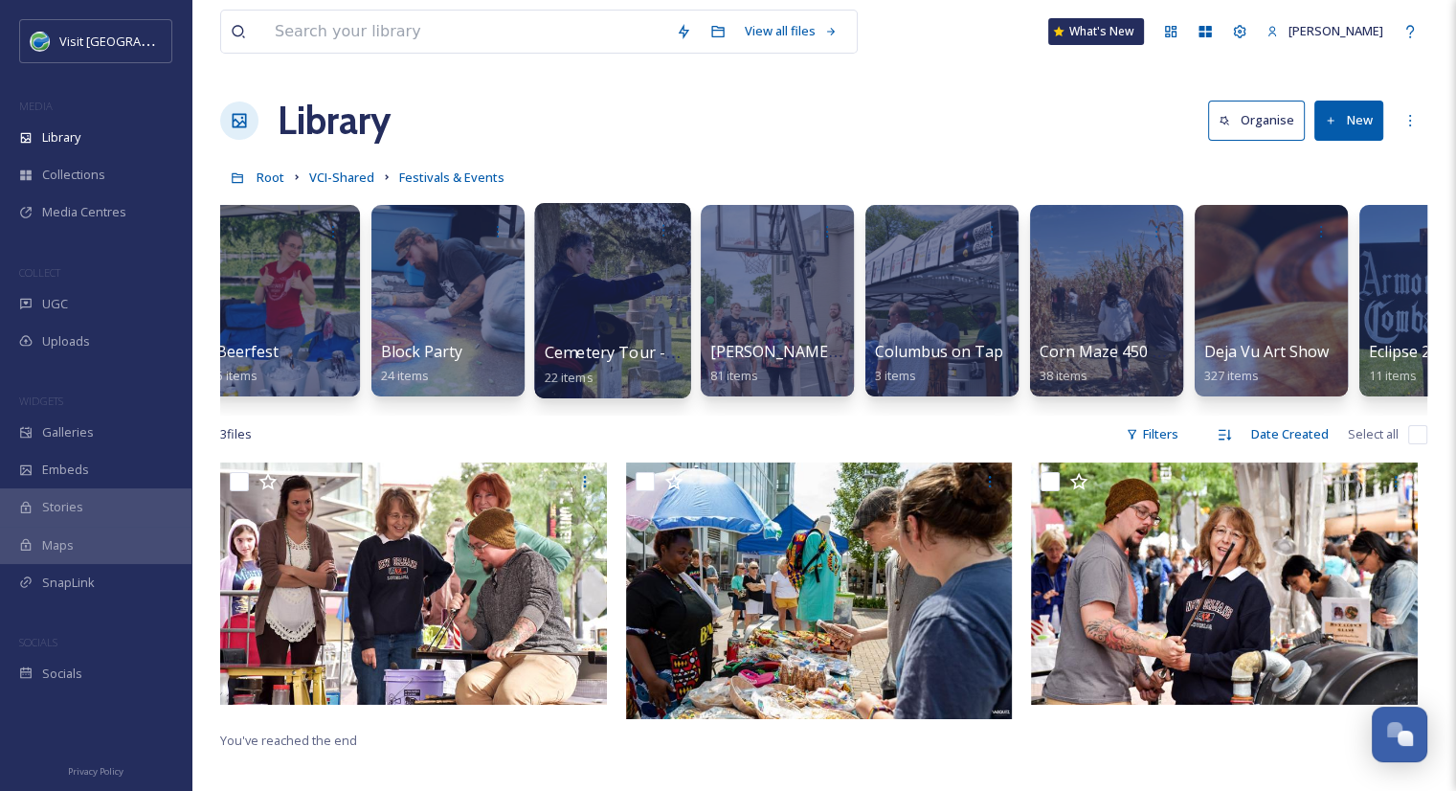
scroll to position [0, 907]
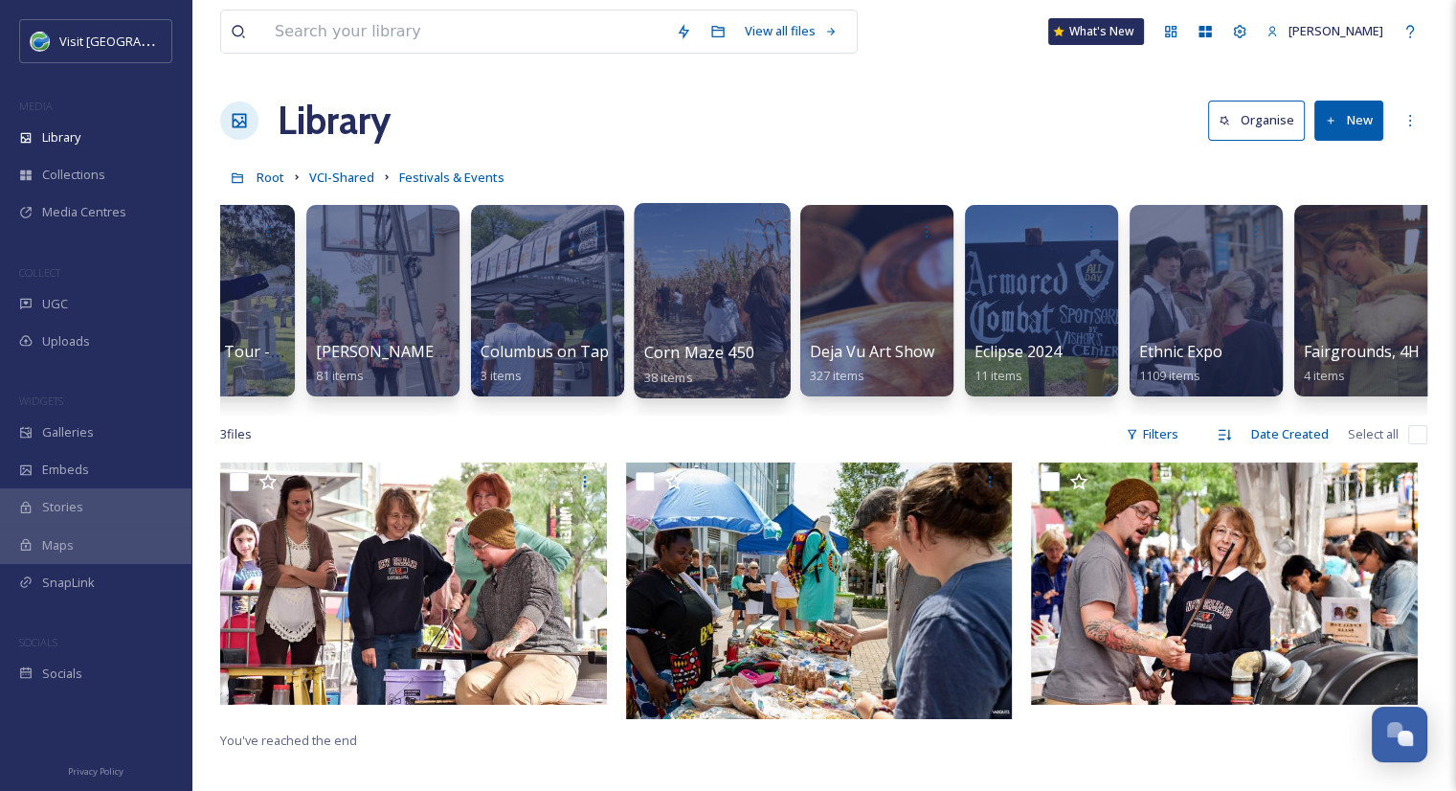
click at [718, 343] on span "Corn Maze 450 North" at bounding box center [723, 352] width 159 height 21
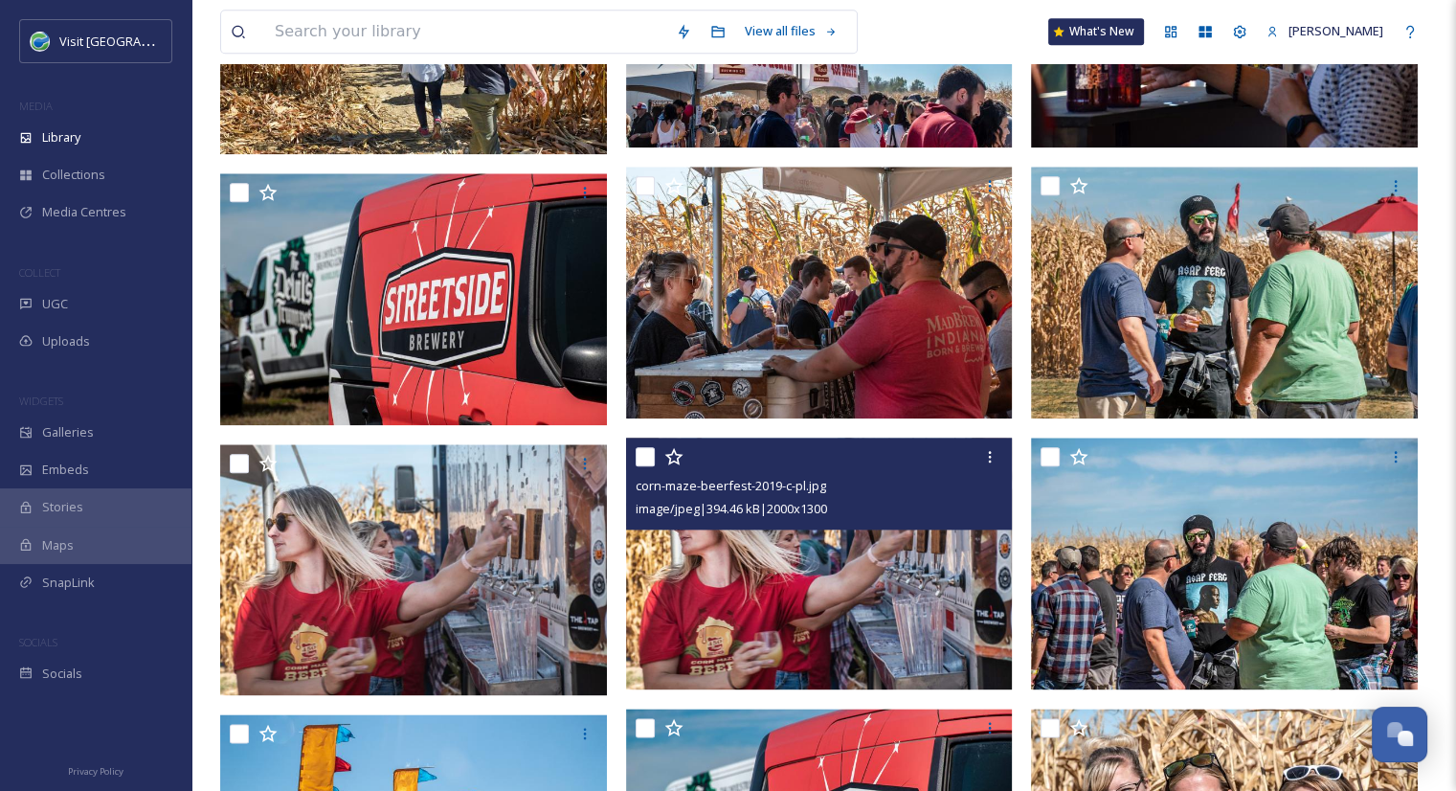
scroll to position [2190, 0]
